Goal: Find contact information: Obtain details needed to contact an individual or organization

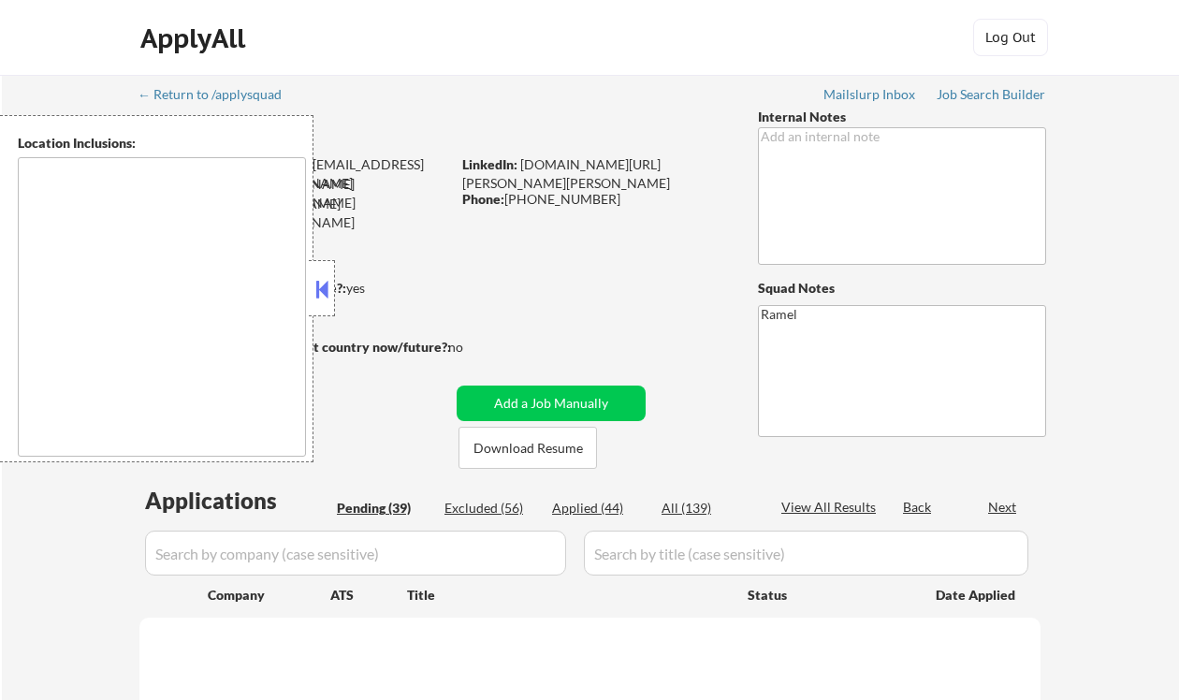
type textarea "[GEOGRAPHIC_DATA], [GEOGRAPHIC_DATA] [GEOGRAPHIC_DATA], [GEOGRAPHIC_DATA], [GEO…"
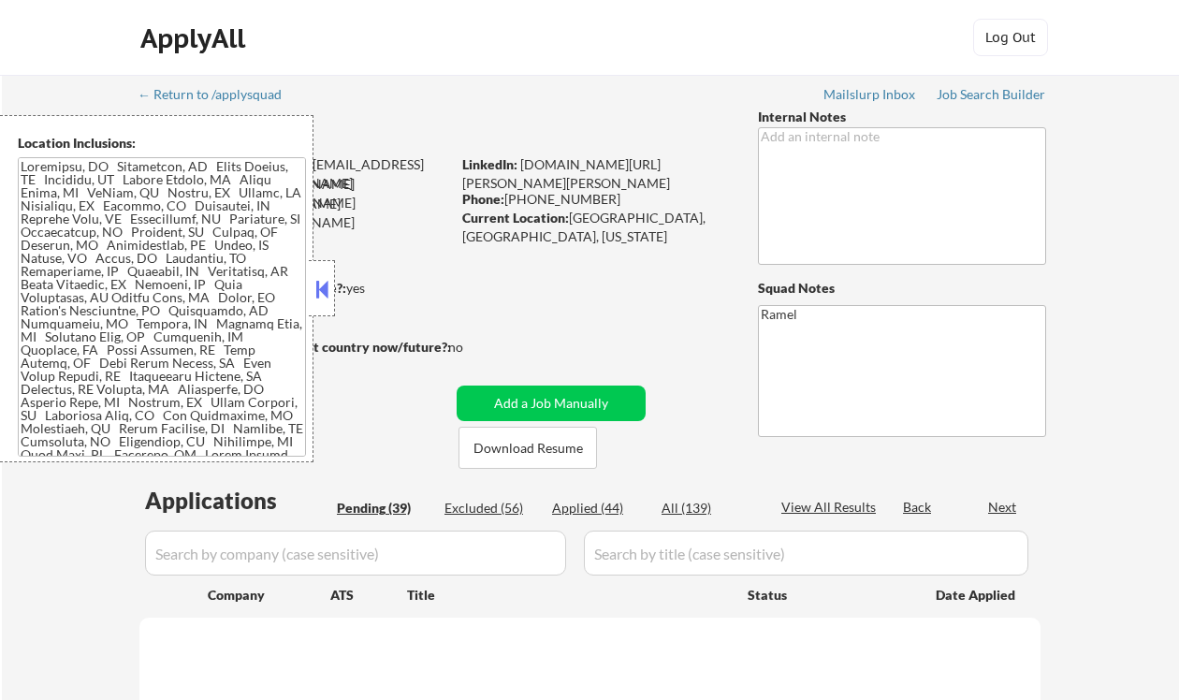
click at [328, 293] on button at bounding box center [322, 289] width 21 height 28
select select ""pending""
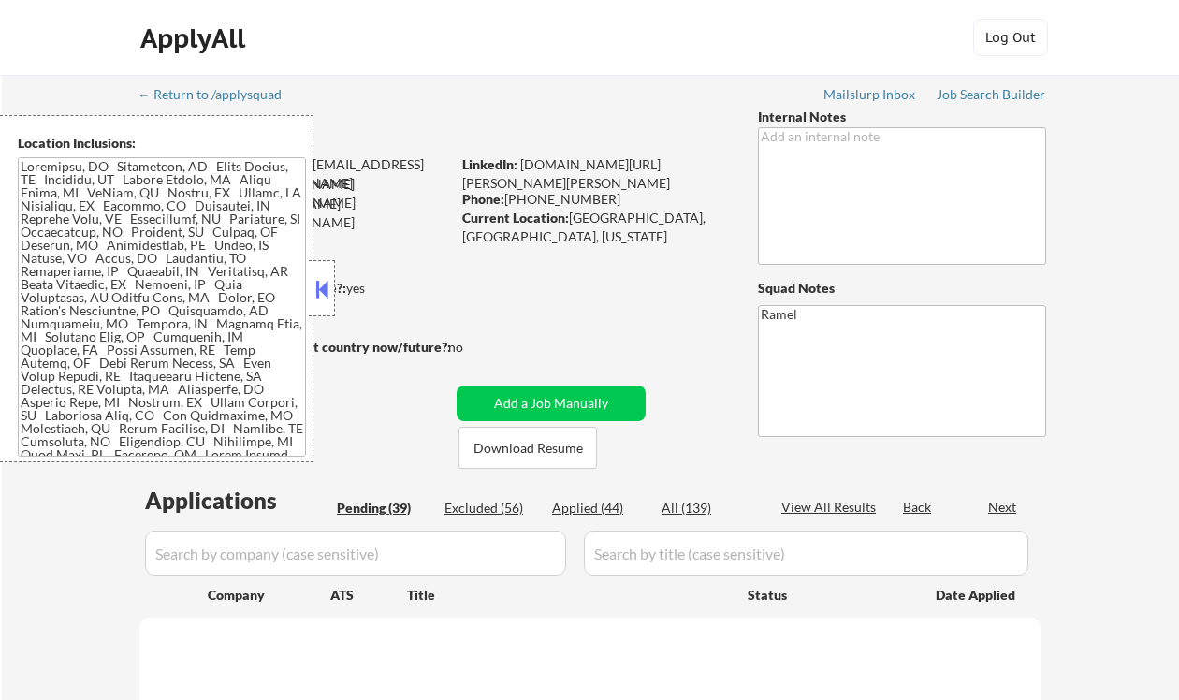
select select ""pending""
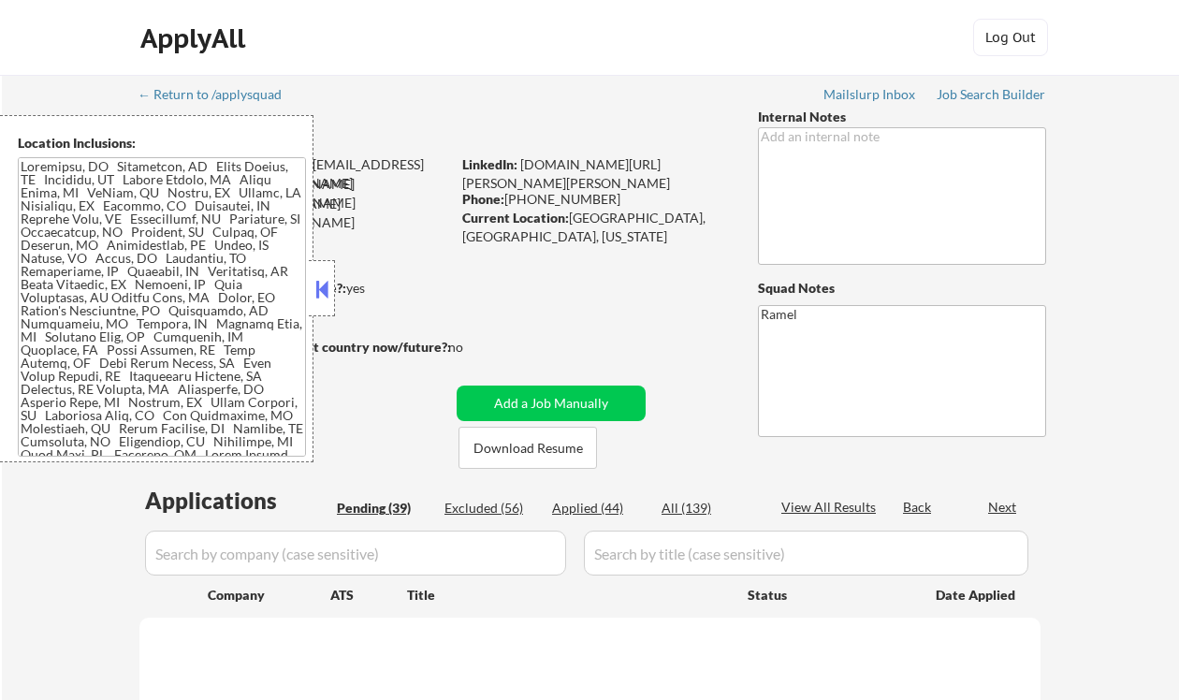
select select ""pending""
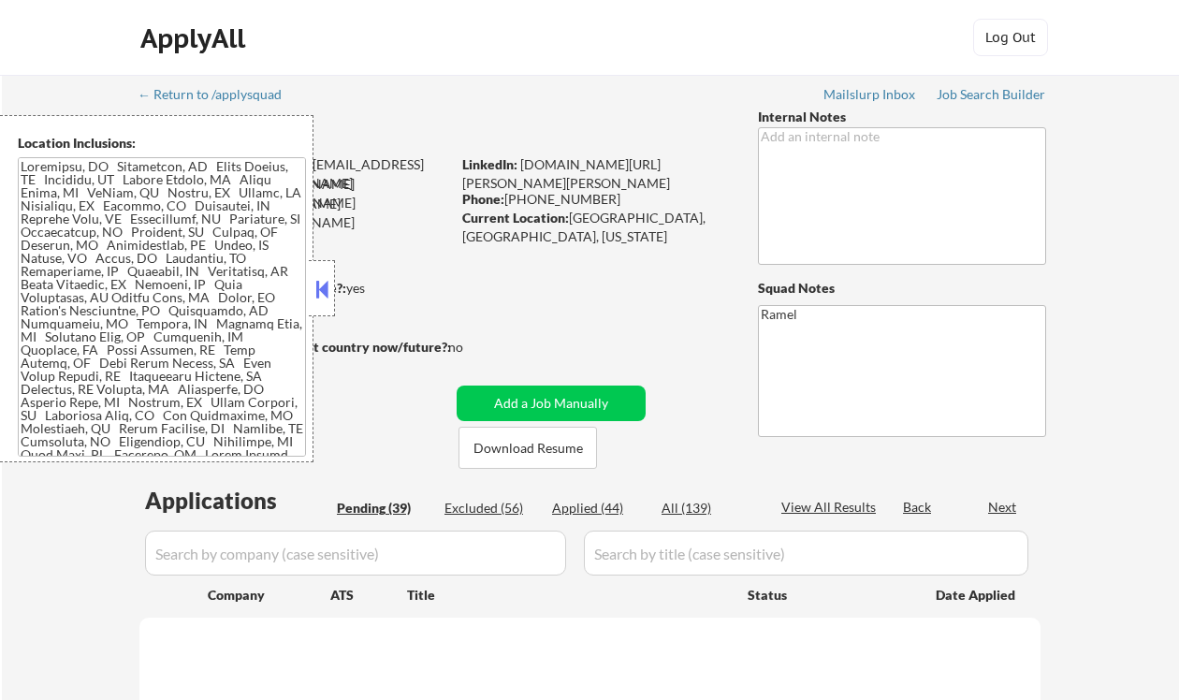
select select ""pending""
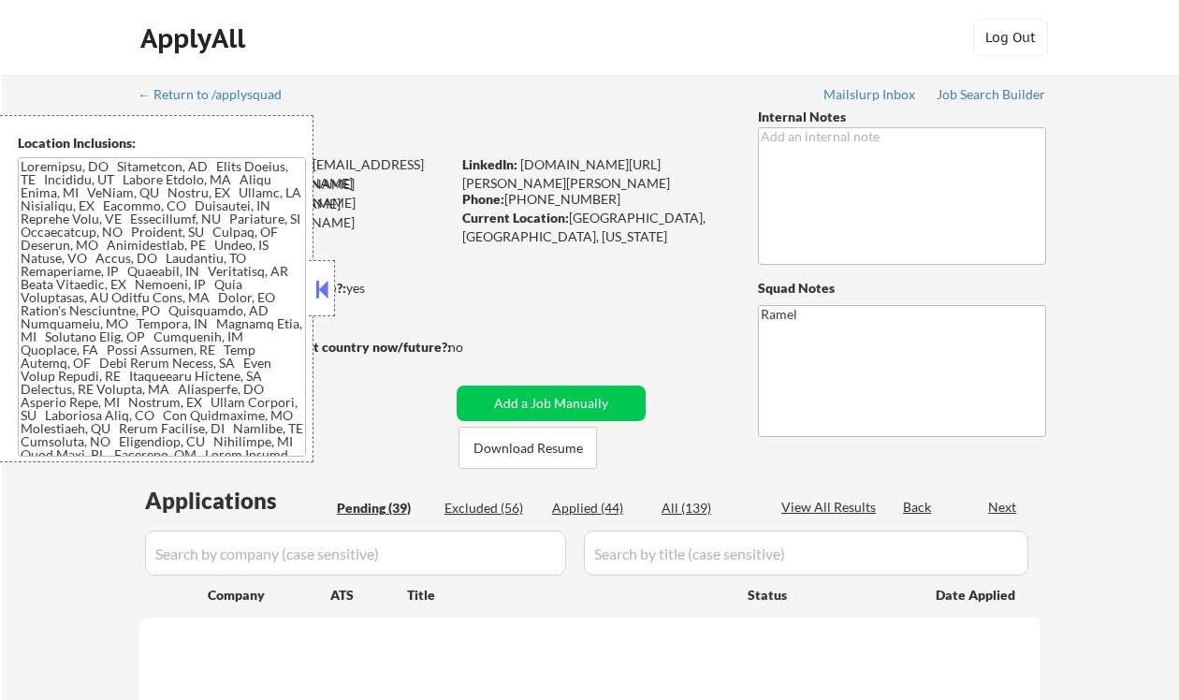
select select ""pending""
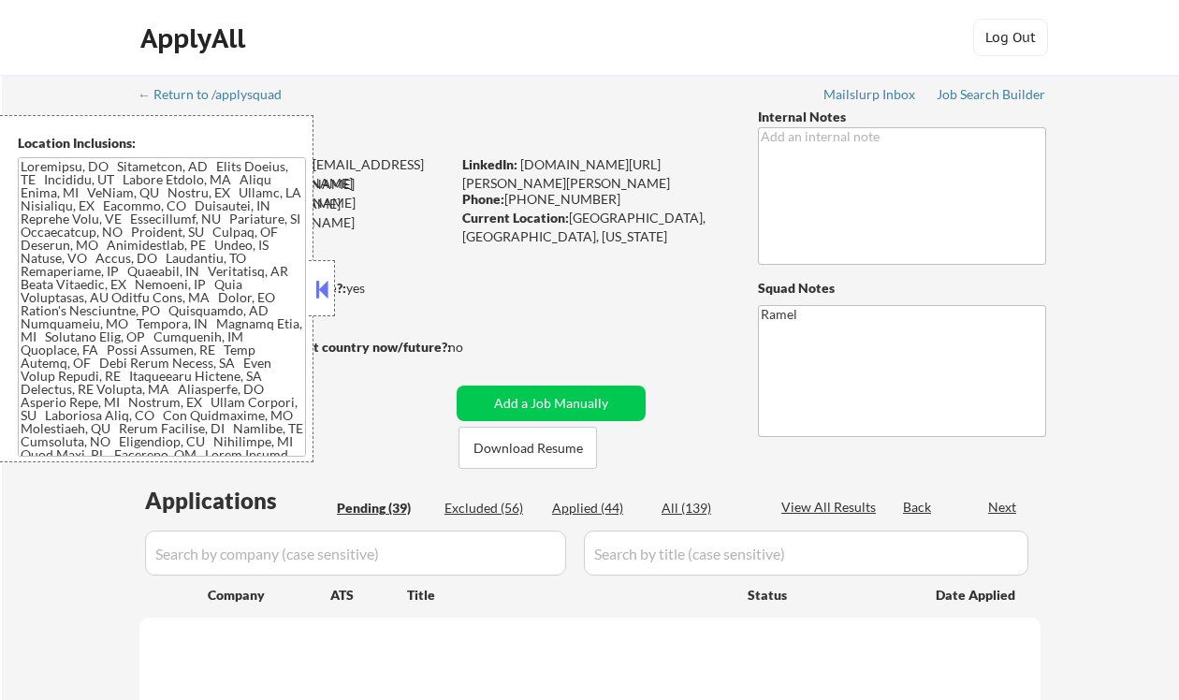
select select ""pending""
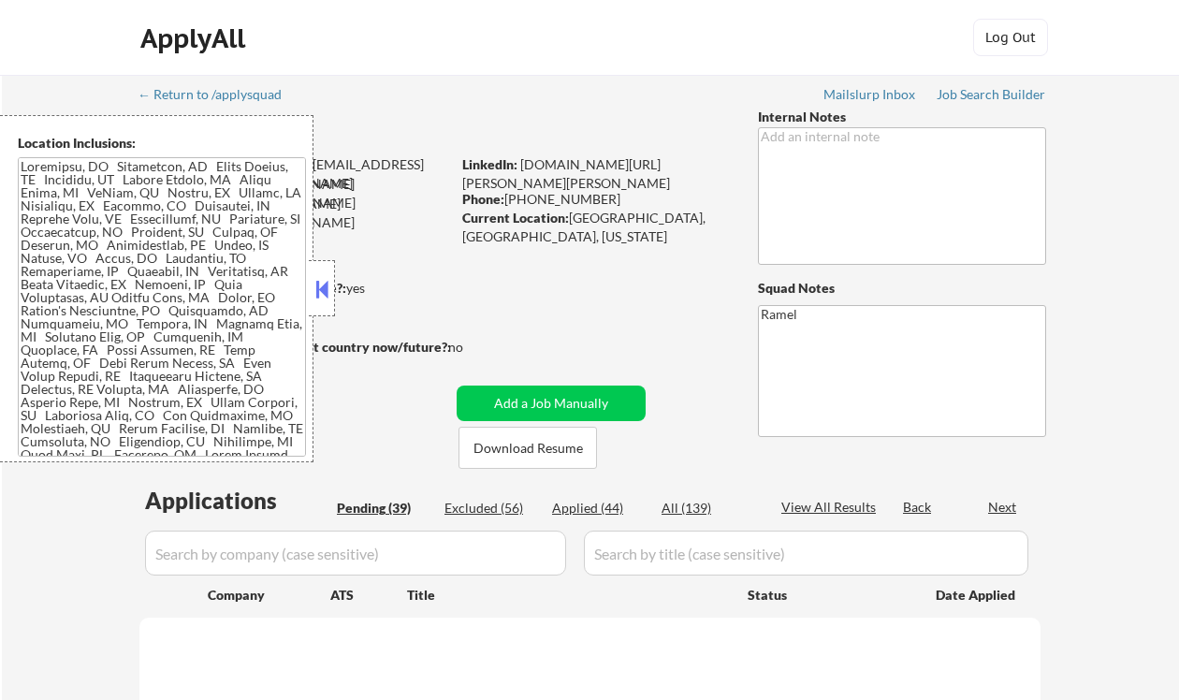
select select ""pending""
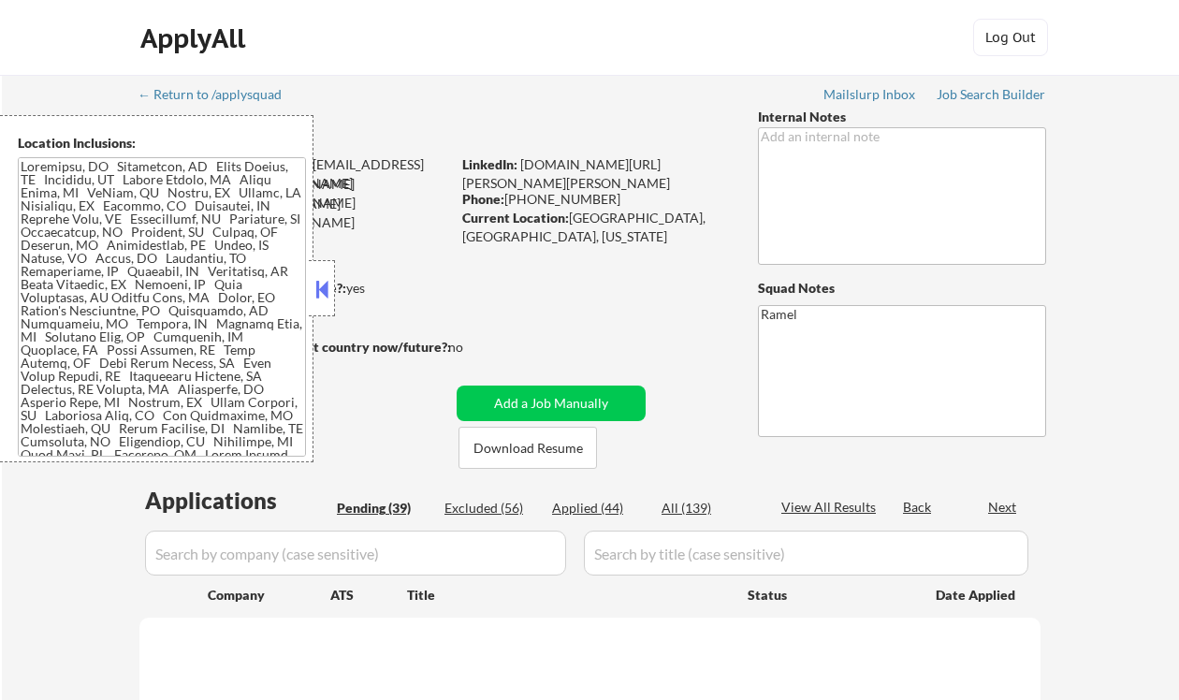
select select ""pending""
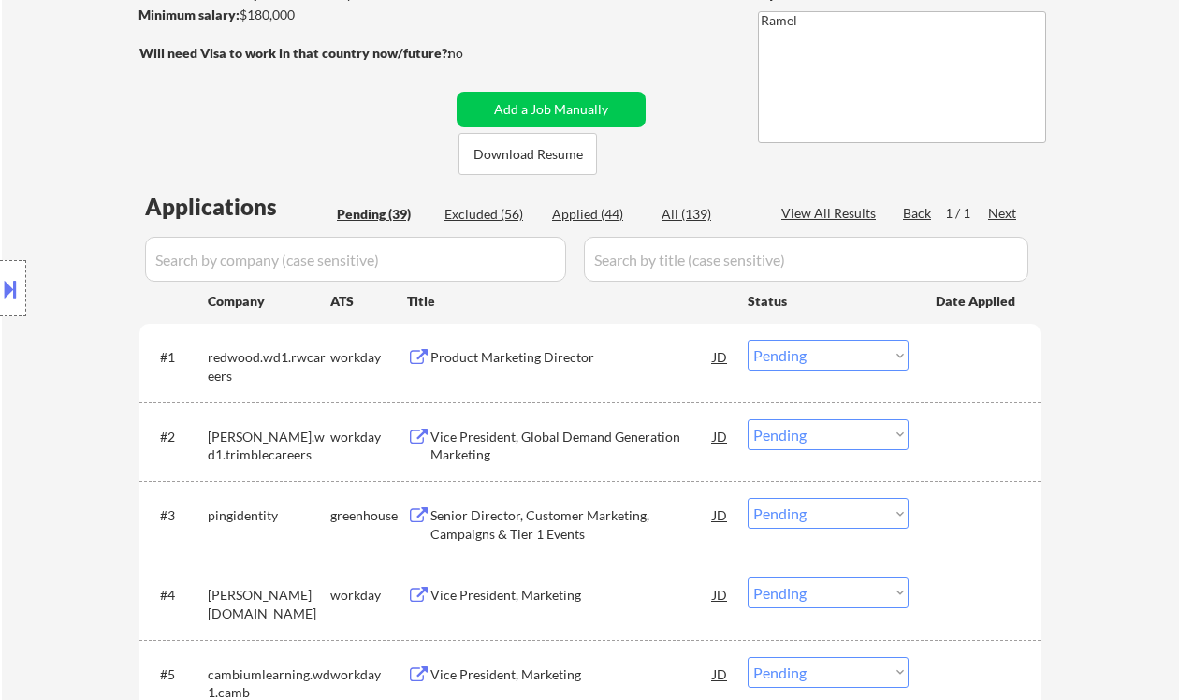
scroll to position [374, 0]
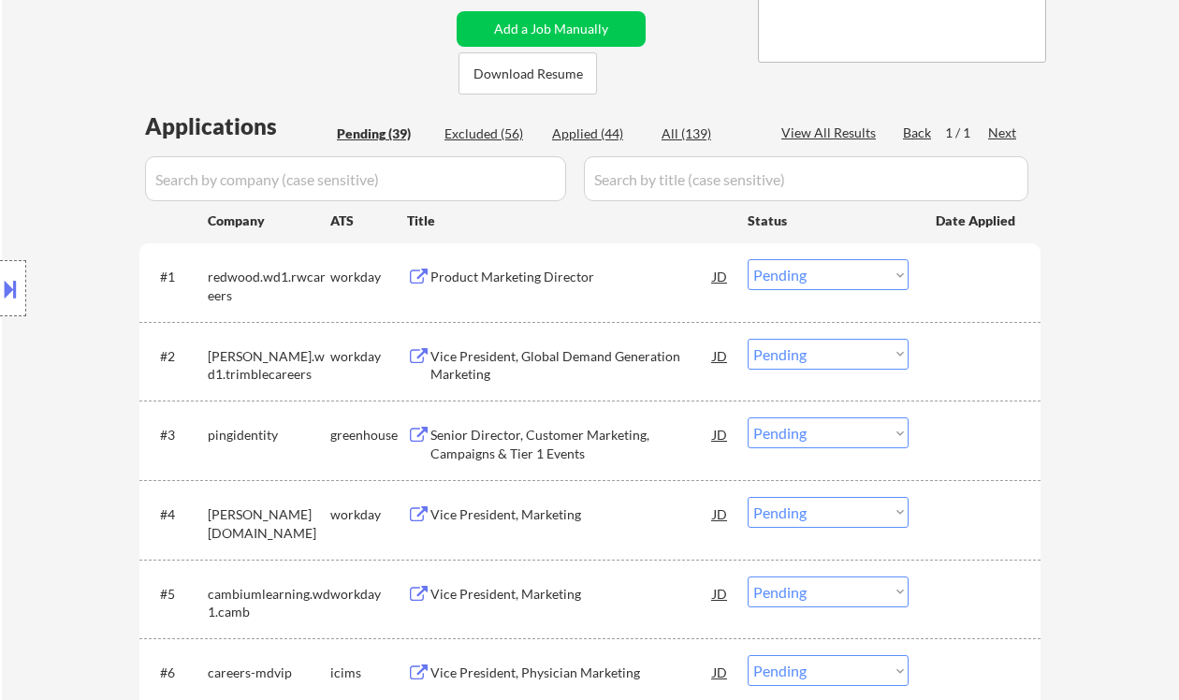
click at [495, 271] on div "Product Marketing Director" at bounding box center [571, 277] width 283 height 19
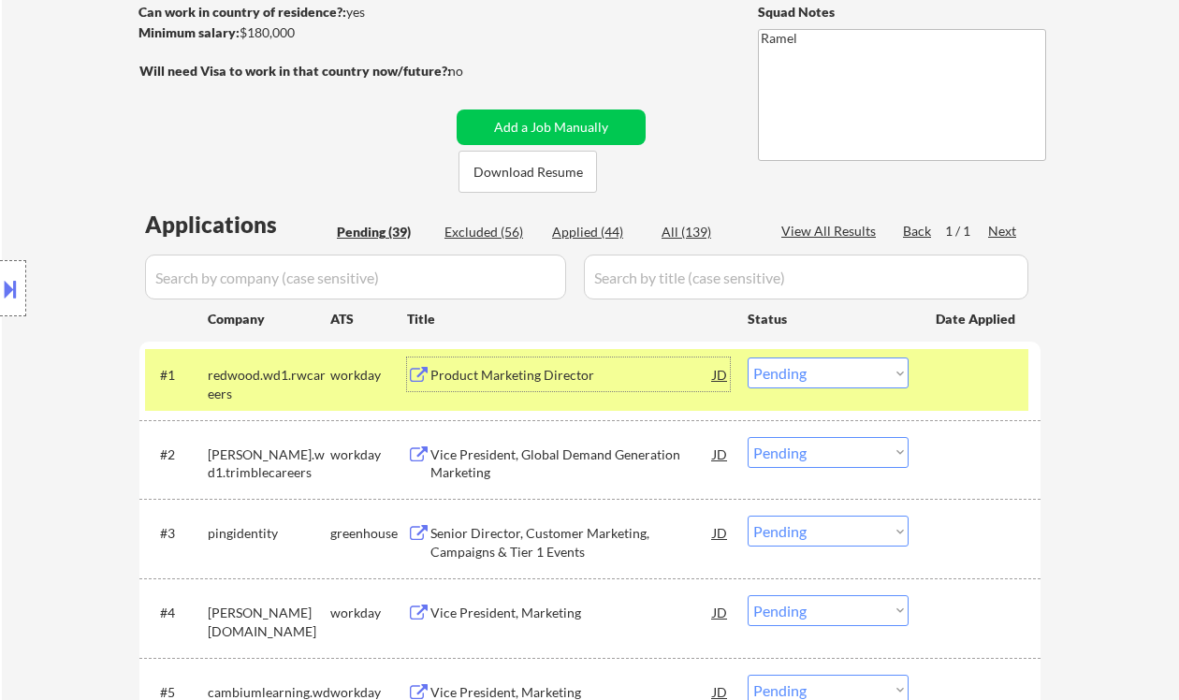
scroll to position [124, 0]
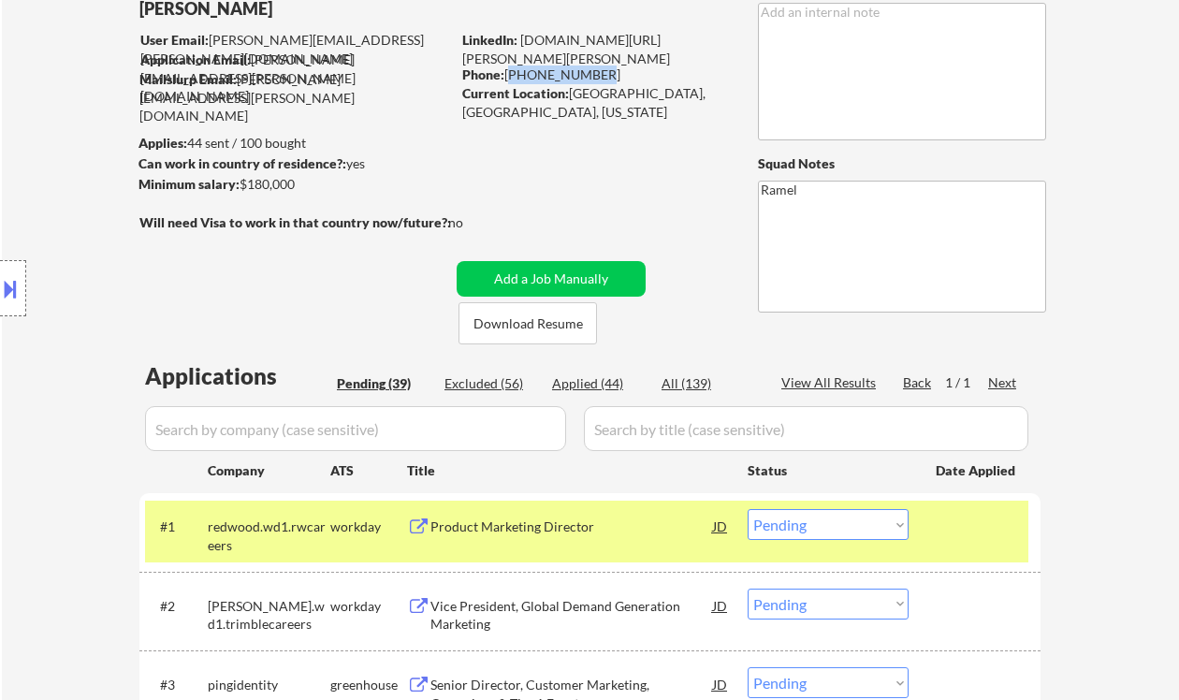
drag, startPoint x: 507, startPoint y: 71, endPoint x: 608, endPoint y: 75, distance: 101.1
click at [608, 75] on div "Phone: [PHONE_NUMBER]" at bounding box center [594, 74] width 265 height 19
copy div "[PHONE_NUMBER]"
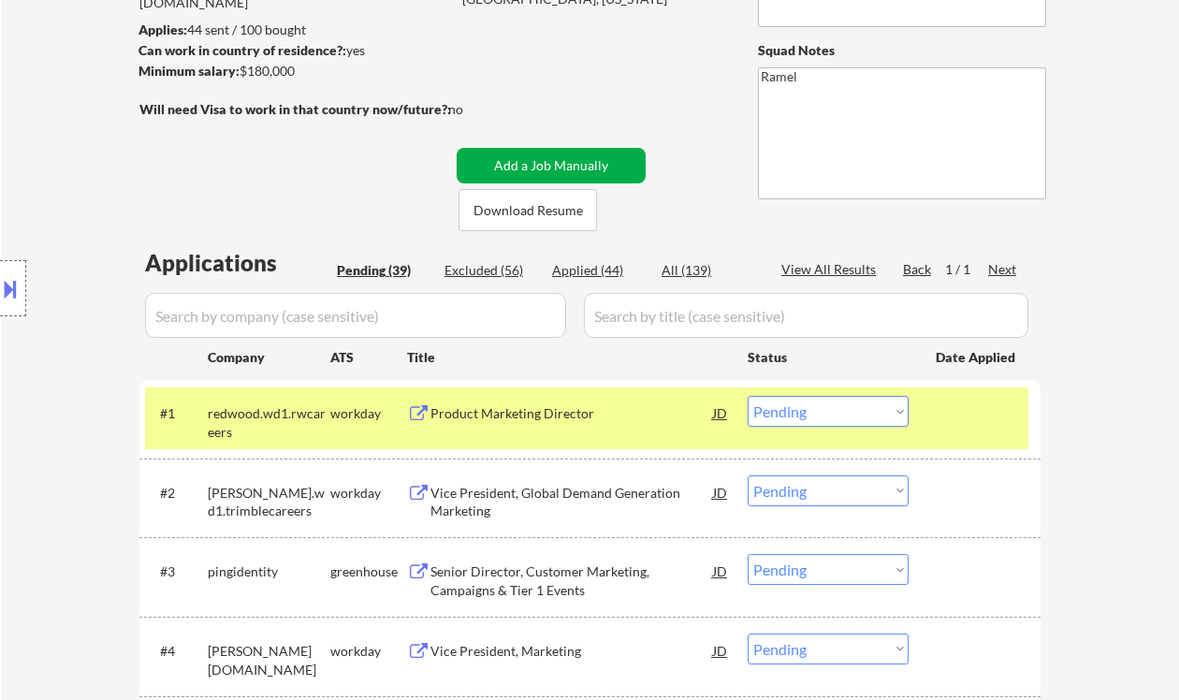
scroll to position [249, 0]
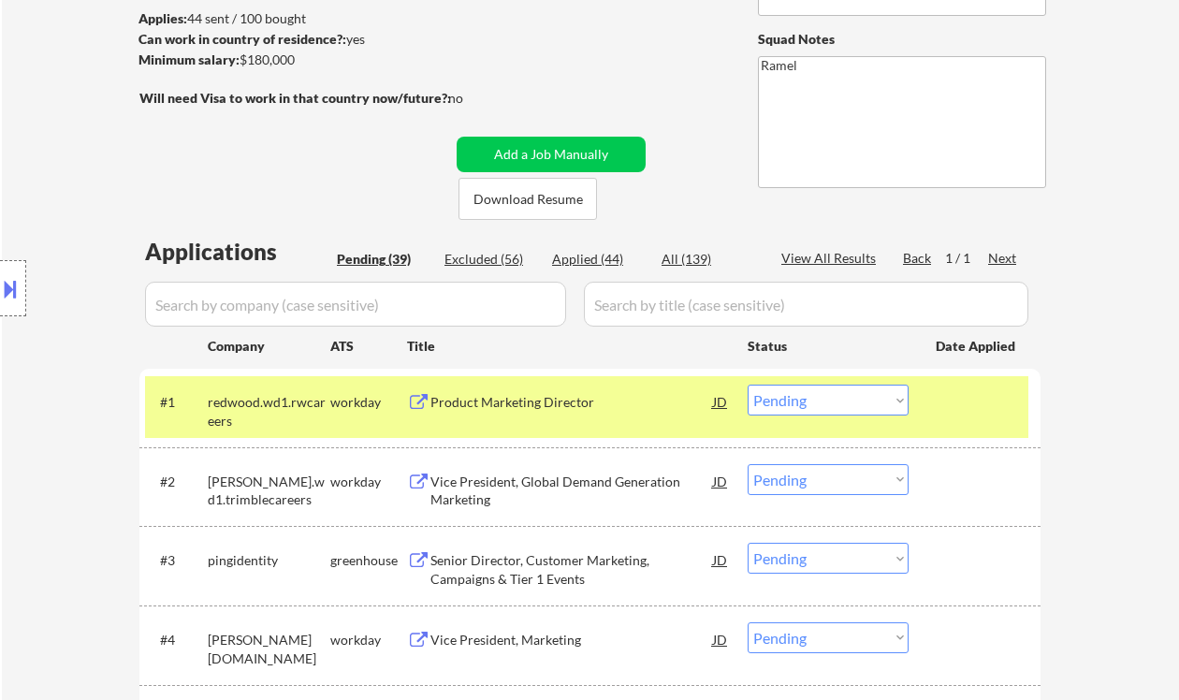
drag, startPoint x: 790, startPoint y: 403, endPoint x: 794, endPoint y: 413, distance: 10.5
click at [790, 403] on select "Choose an option... Pending Applied Excluded (Questions) Excluded (Expired) Exc…" at bounding box center [828, 400] width 161 height 31
click at [748, 385] on select "Choose an option... Pending Applied Excluded (Questions) Excluded (Expired) Exc…" at bounding box center [828, 400] width 161 height 31
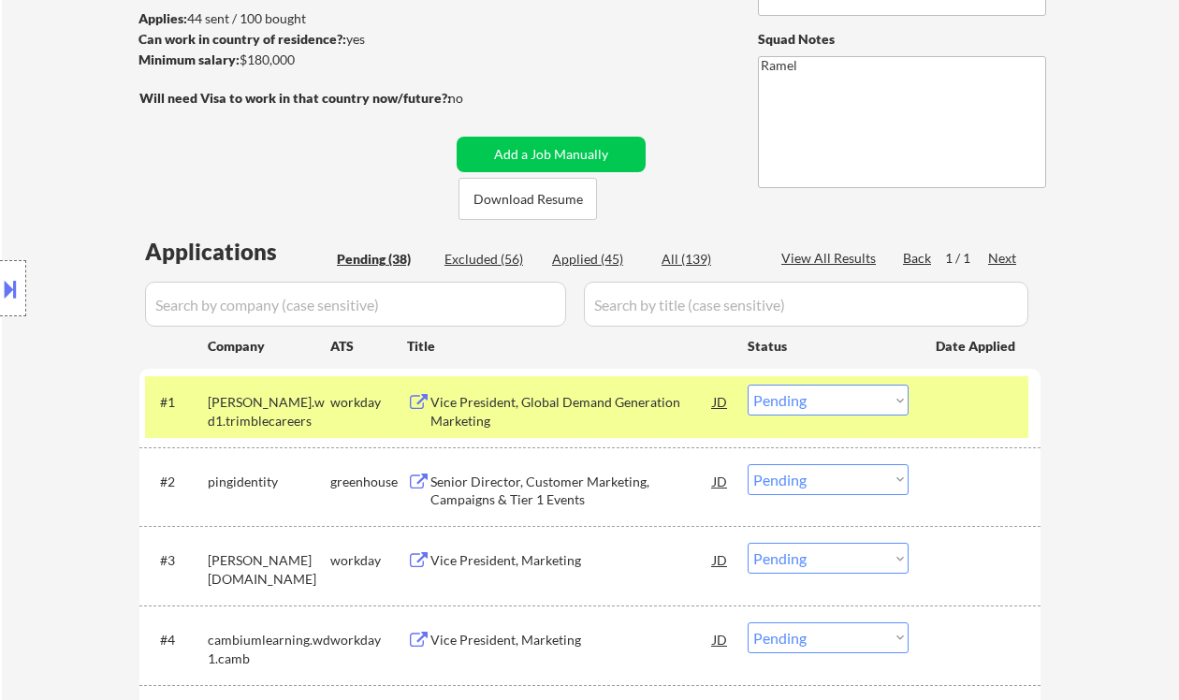
click at [582, 403] on div "Vice President, Global Demand Generation Marketing" at bounding box center [571, 411] width 283 height 36
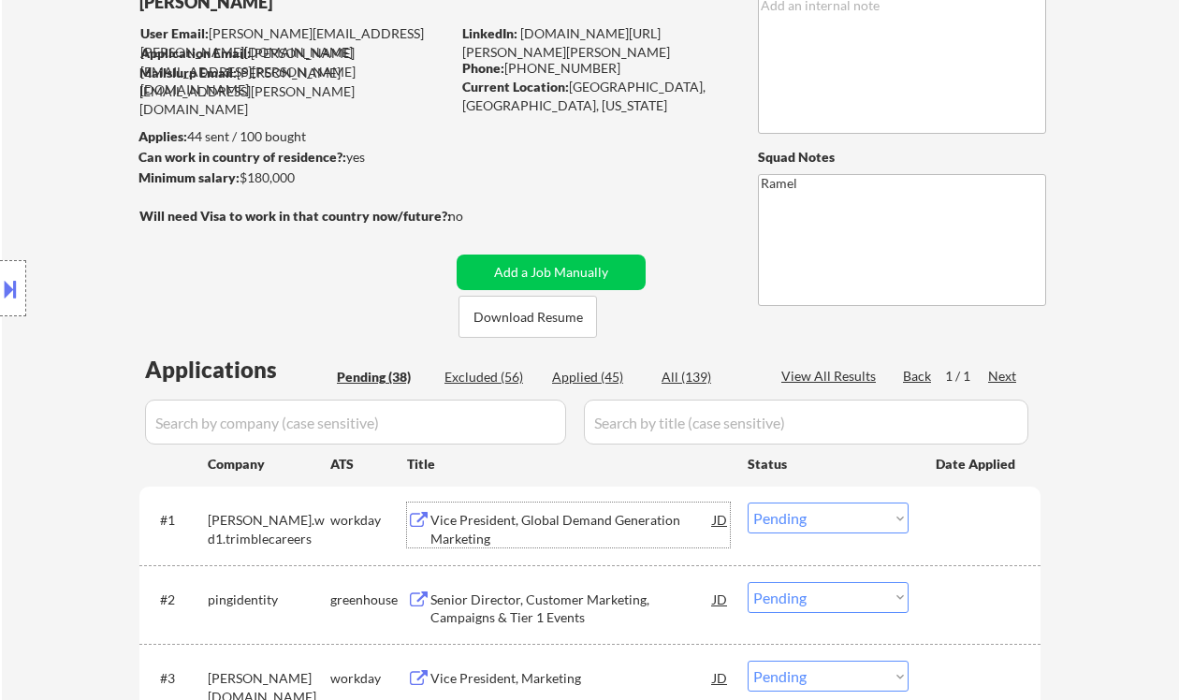
scroll to position [0, 0]
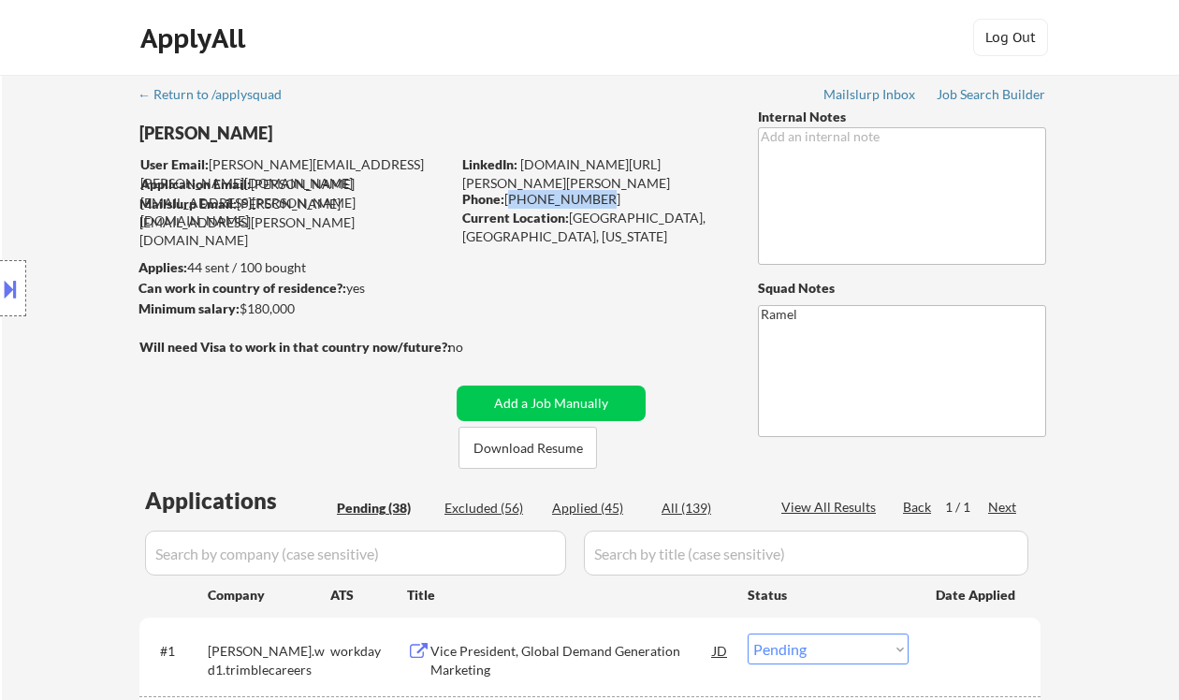
drag, startPoint x: 507, startPoint y: 196, endPoint x: 589, endPoint y: 193, distance: 82.4
click at [589, 193] on div "Phone: [PHONE_NUMBER]" at bounding box center [594, 199] width 265 height 19
copy div "[PHONE_NUMBER]"
click at [9, 296] on button at bounding box center [10, 288] width 21 height 31
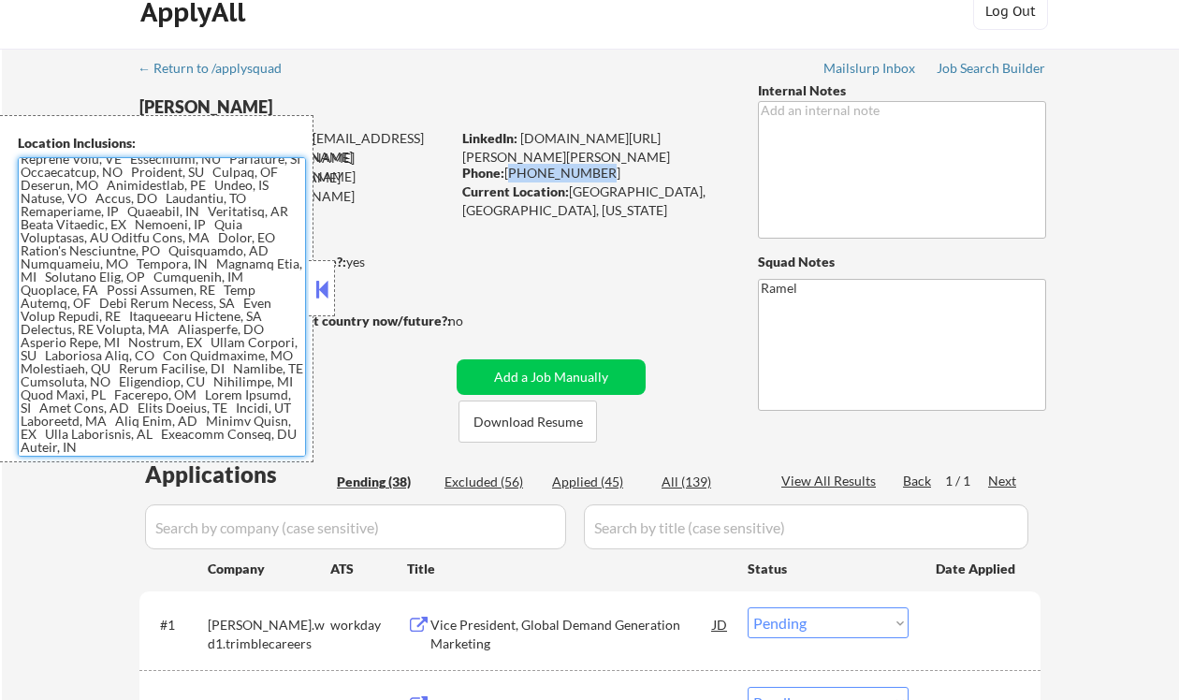
scroll to position [249, 0]
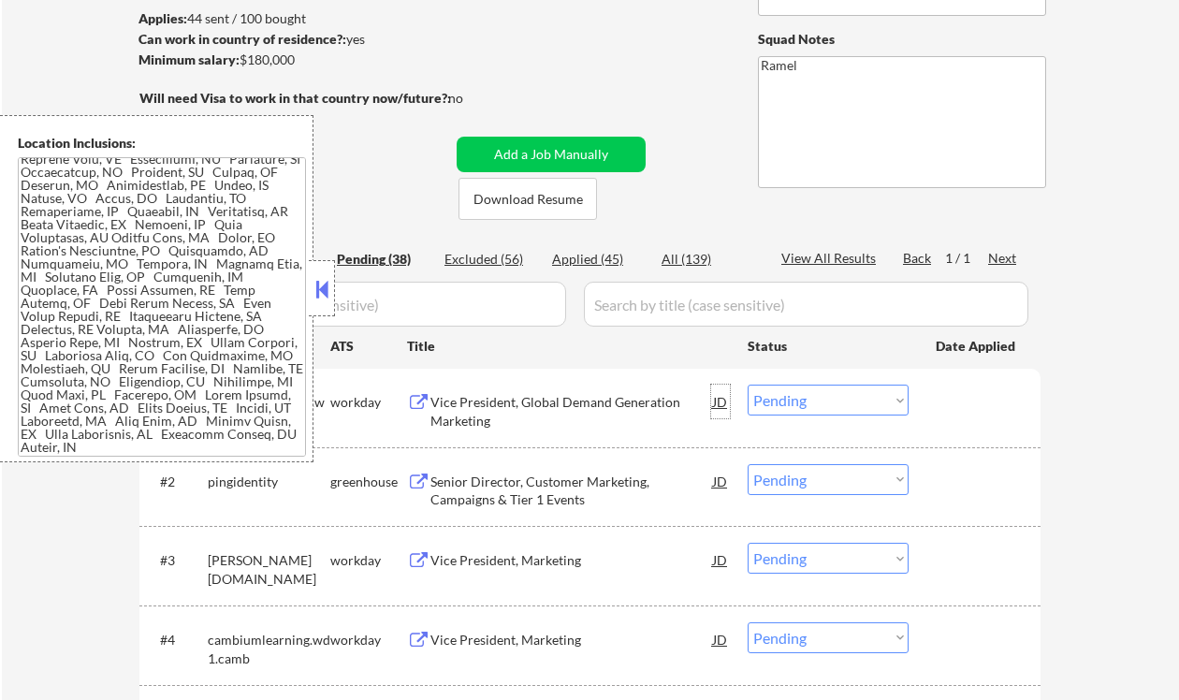
click at [715, 405] on div "JD" at bounding box center [720, 402] width 19 height 34
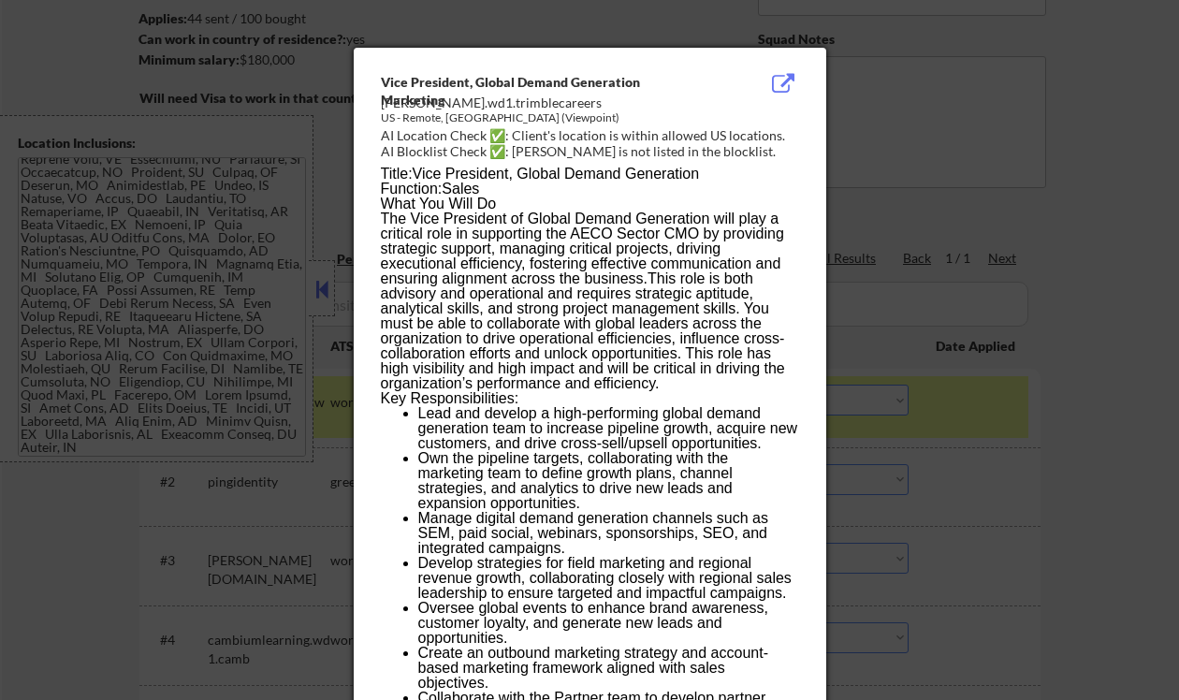
click at [1078, 333] on div at bounding box center [589, 350] width 1179 height 700
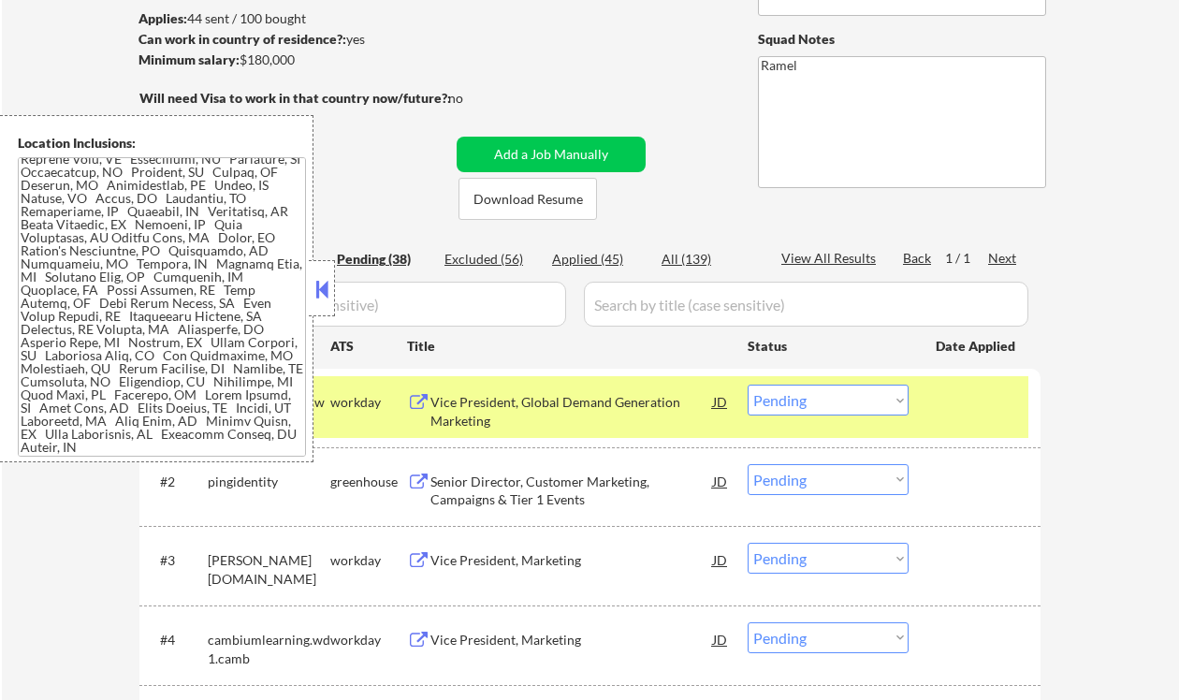
click at [327, 283] on button at bounding box center [322, 289] width 21 height 28
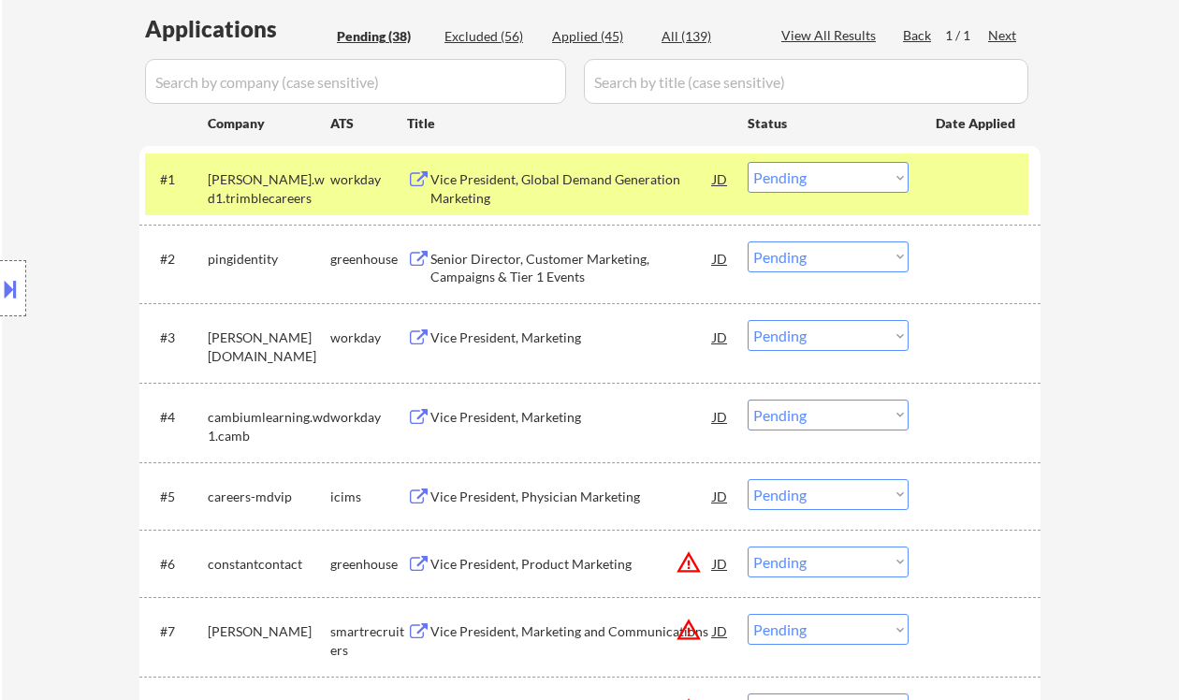
scroll to position [499, 0]
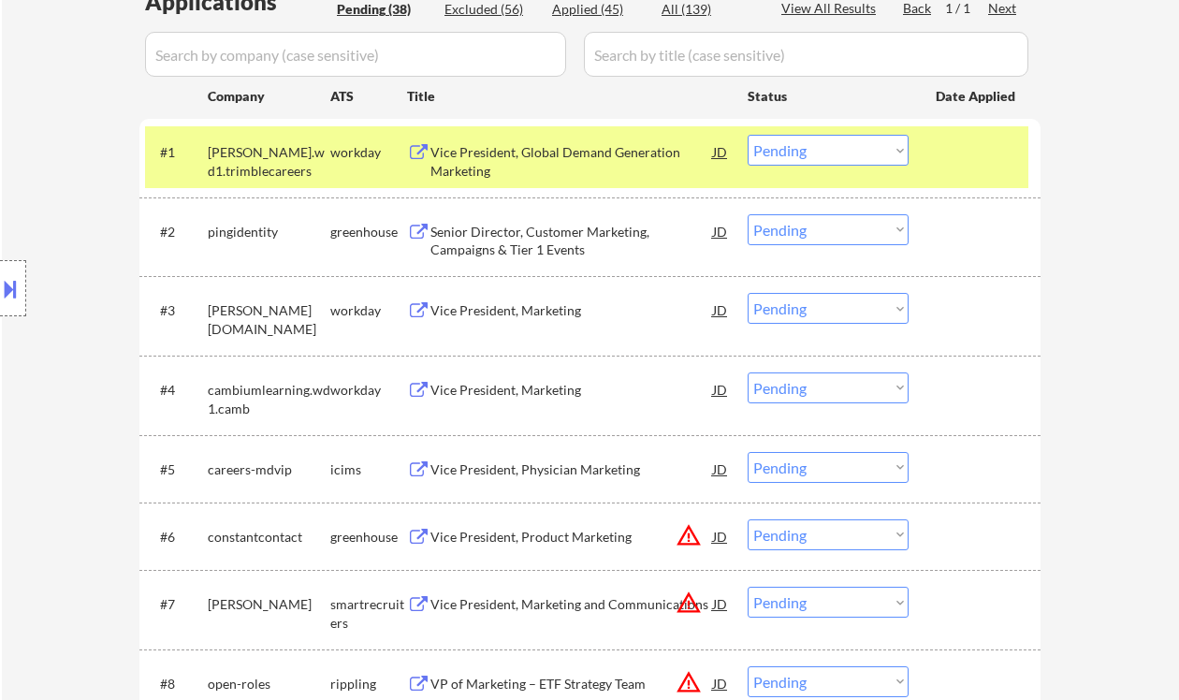
click at [811, 153] on select "Choose an option... Pending Applied Excluded (Questions) Excluded (Expired) Exc…" at bounding box center [828, 150] width 161 height 31
click at [748, 135] on select "Choose an option... Pending Applied Excluded (Questions) Excluded (Expired) Exc…" at bounding box center [828, 150] width 161 height 31
click at [618, 226] on div "Senior Director, Customer Marketing, Campaigns & Tier 1 Events" at bounding box center [571, 241] width 283 height 36
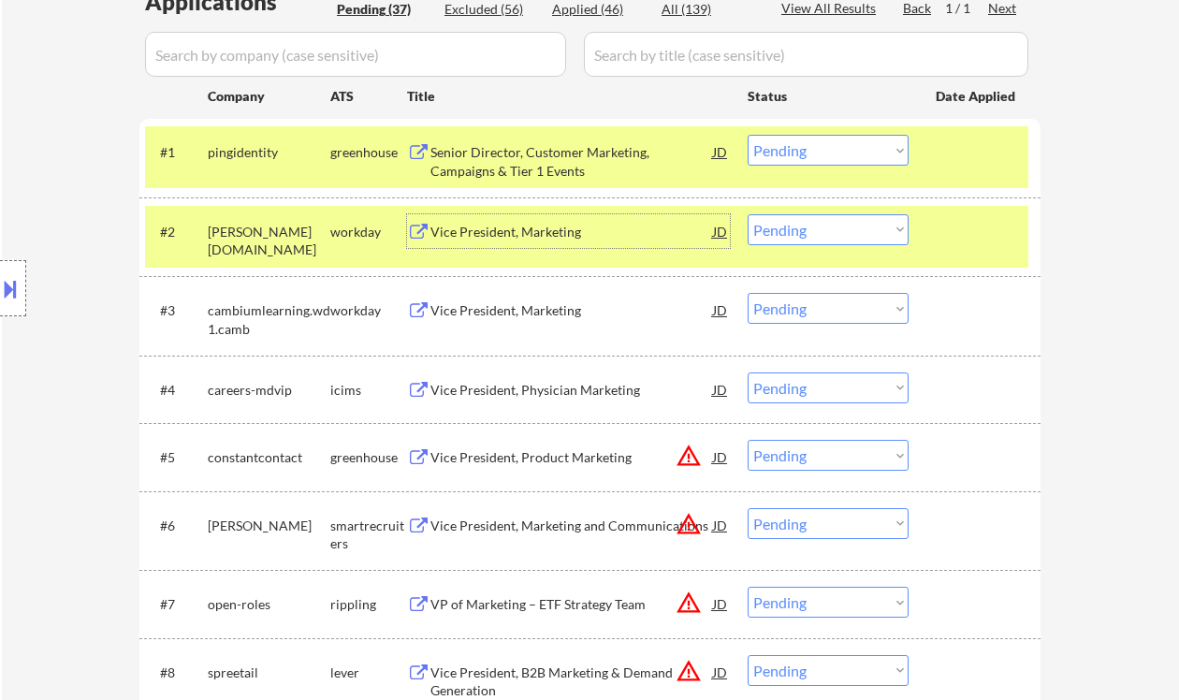
click at [799, 152] on select "Choose an option... Pending Applied Excluded (Questions) Excluded (Expired) Exc…" at bounding box center [828, 150] width 161 height 31
click at [748, 135] on select "Choose an option... Pending Applied Excluded (Questions) Excluded (Expired) Exc…" at bounding box center [828, 150] width 161 height 31
select select ""pending""
